Goal: Task Accomplishment & Management: Use online tool/utility

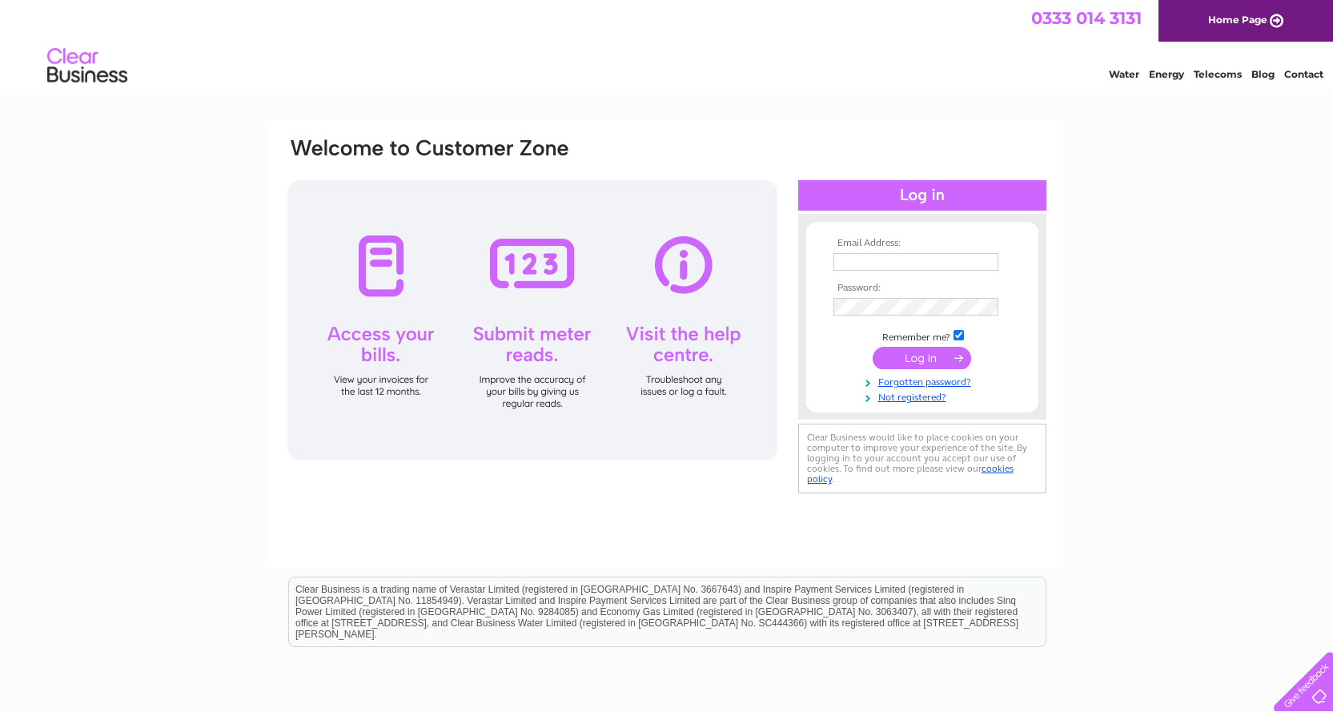
type input "andy@afbmotorcycles.co.uk"
click at [915, 354] on input "submit" at bounding box center [922, 358] width 99 height 22
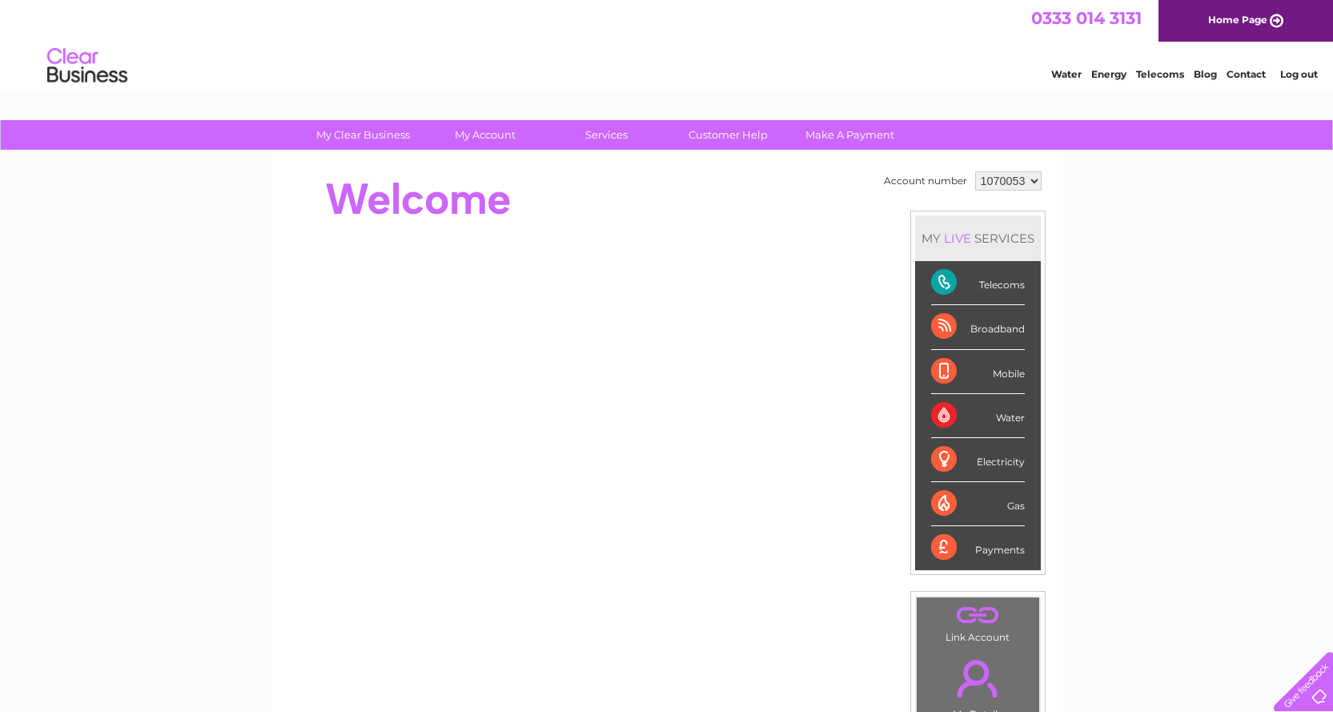
click at [941, 456] on div "Electricity" at bounding box center [978, 460] width 94 height 44
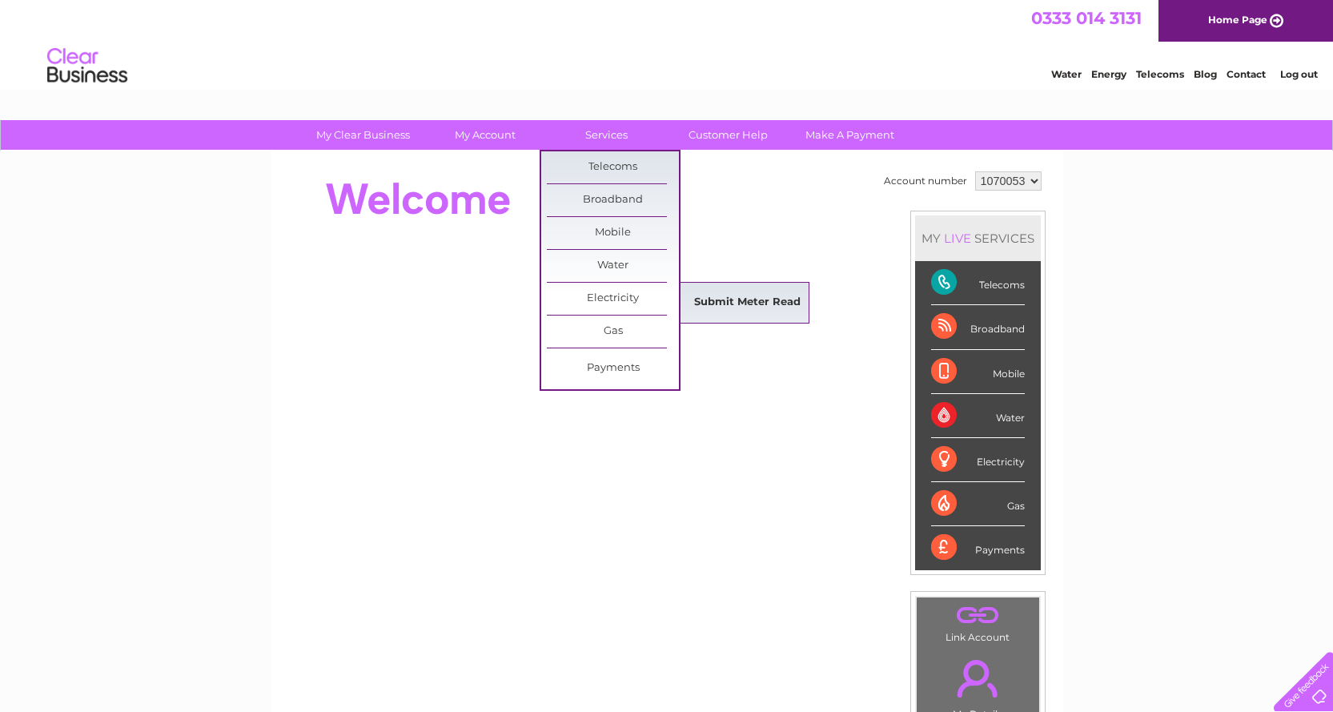
click at [757, 304] on link "Submit Meter Read" at bounding box center [748, 303] width 132 height 32
